Goal: Navigation & Orientation: Find specific page/section

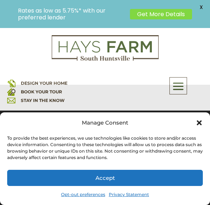
scroll to position [36, 0]
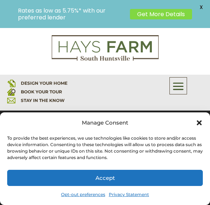
click at [137, 171] on button "Accept" at bounding box center [105, 178] width 196 height 16
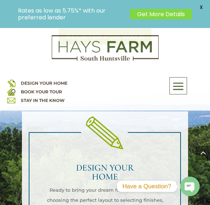
scroll to position [646, 0]
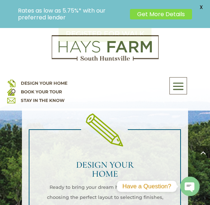
click at [173, 89] on span at bounding box center [178, 86] width 17 height 17
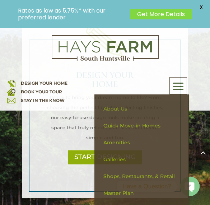
scroll to position [753, 0]
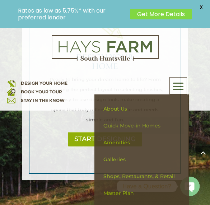
click at [138, 126] on link "Quick Move-in Homes" at bounding box center [141, 125] width 85 height 17
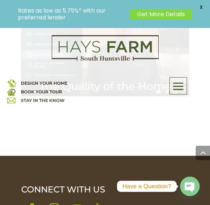
scroll to position [1543, 0]
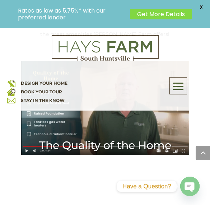
click at [178, 86] on span at bounding box center [178, 86] width 17 height 17
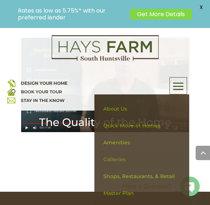
scroll to position [1579, 0]
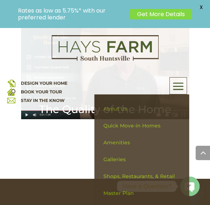
click at [116, 109] on link "About Us" at bounding box center [141, 108] width 85 height 17
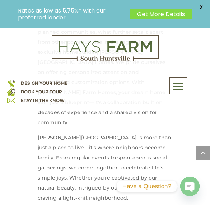
scroll to position [431, 0]
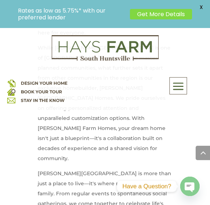
click at [173, 85] on span at bounding box center [178, 86] width 17 height 17
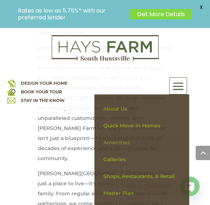
click at [123, 146] on link "Amenities" at bounding box center [141, 142] width 85 height 17
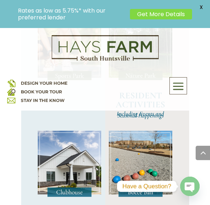
scroll to position [646, 0]
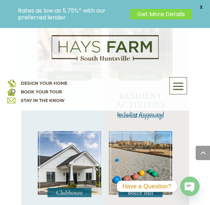
click at [66, 175] on img at bounding box center [70, 164] width 64 height 66
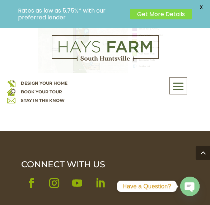
scroll to position [1184, 0]
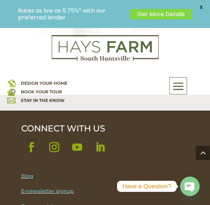
drag, startPoint x: 179, startPoint y: 90, endPoint x: 169, endPoint y: 90, distance: 9.3
click at [179, 90] on span at bounding box center [178, 86] width 17 height 17
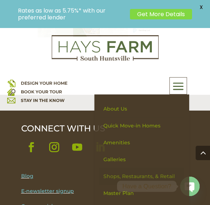
click at [142, 174] on link "Shops, Restaurants, & Retail" at bounding box center [141, 176] width 85 height 17
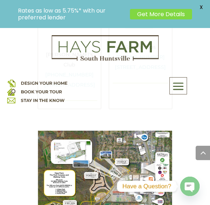
scroll to position [1901, 0]
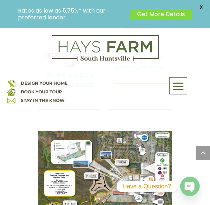
click at [72, 109] on div "[PERSON_NAME]’s Club [PHONE_NUMBER] [STREET_ADDRESS]" at bounding box center [70, 49] width 64 height 119
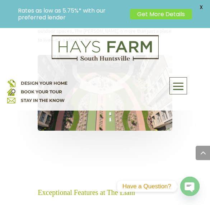
scroll to position [610, 0]
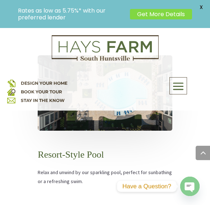
scroll to position [1148, 0]
